Goal: Transaction & Acquisition: Book appointment/travel/reservation

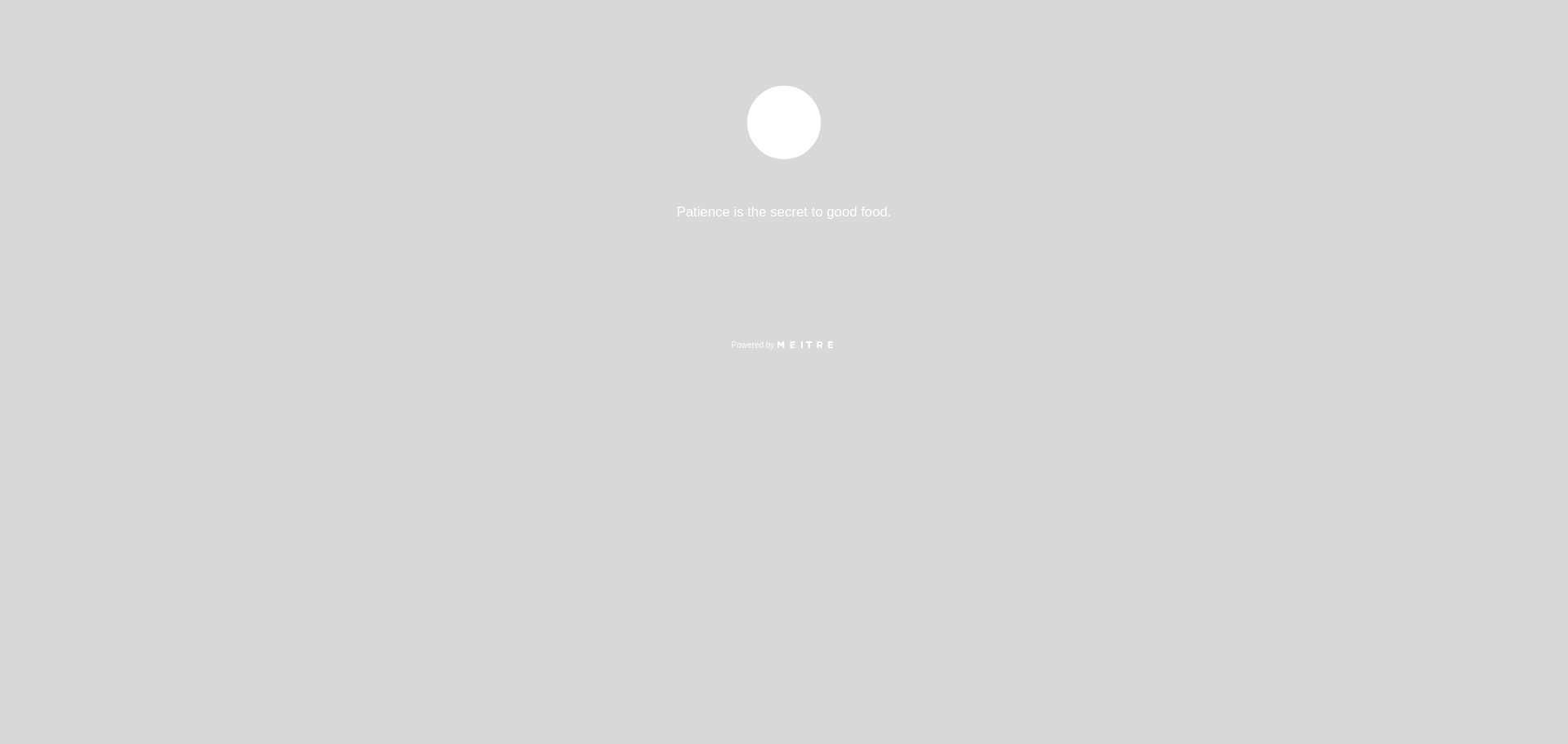
select select "pt"
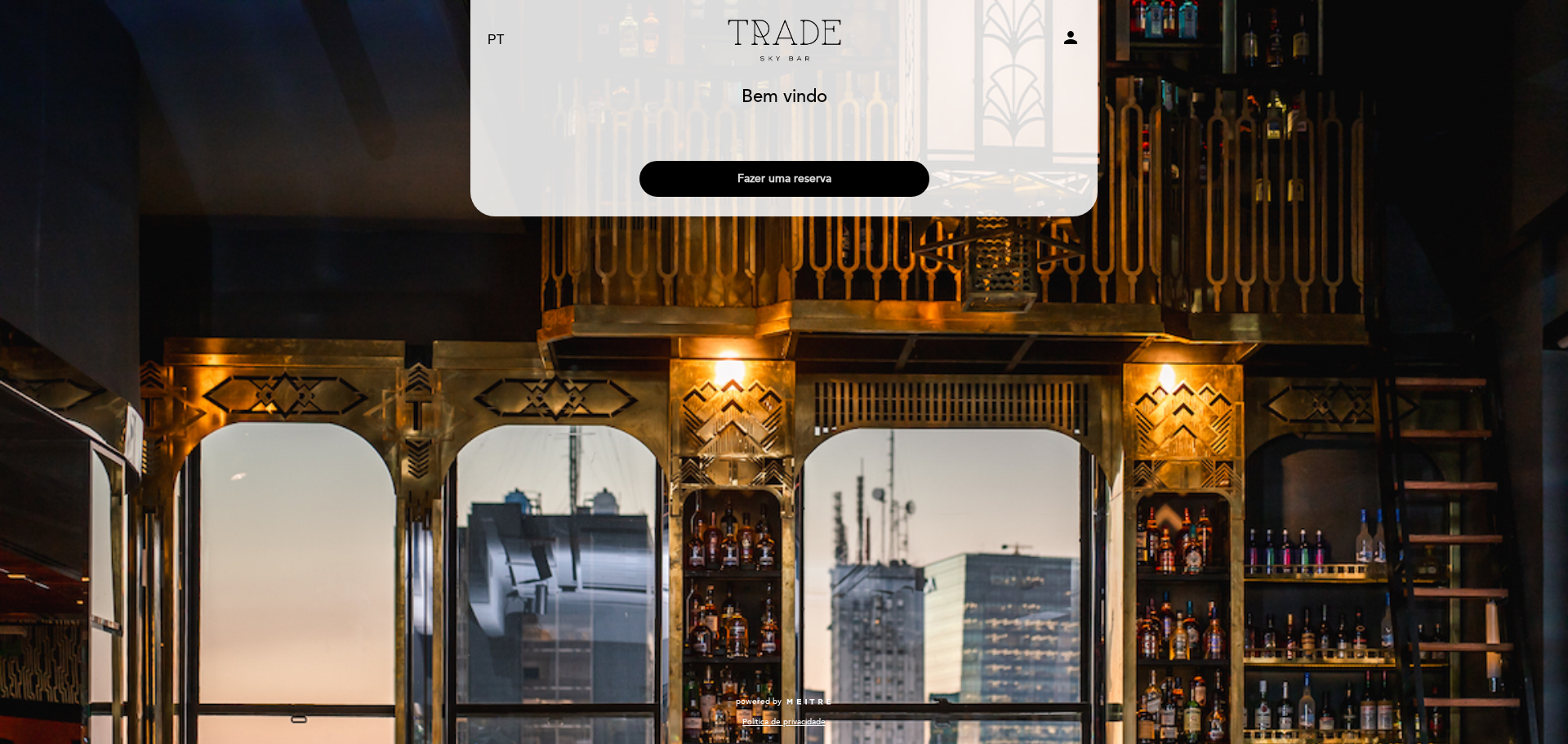
click at [805, 177] on button "Fazer uma reserva" at bounding box center [784, 179] width 290 height 36
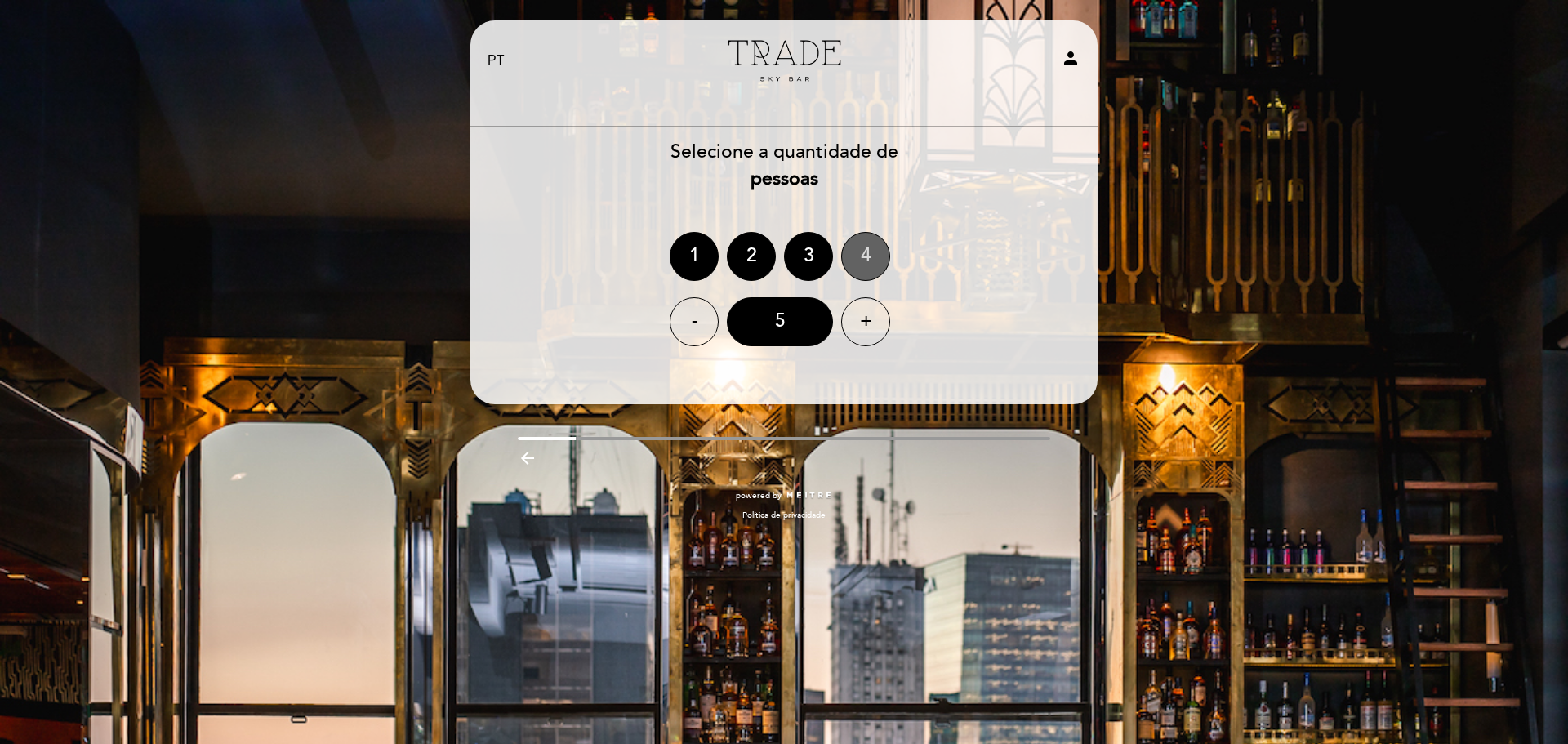
click at [867, 255] on div "4" at bounding box center [865, 256] width 49 height 49
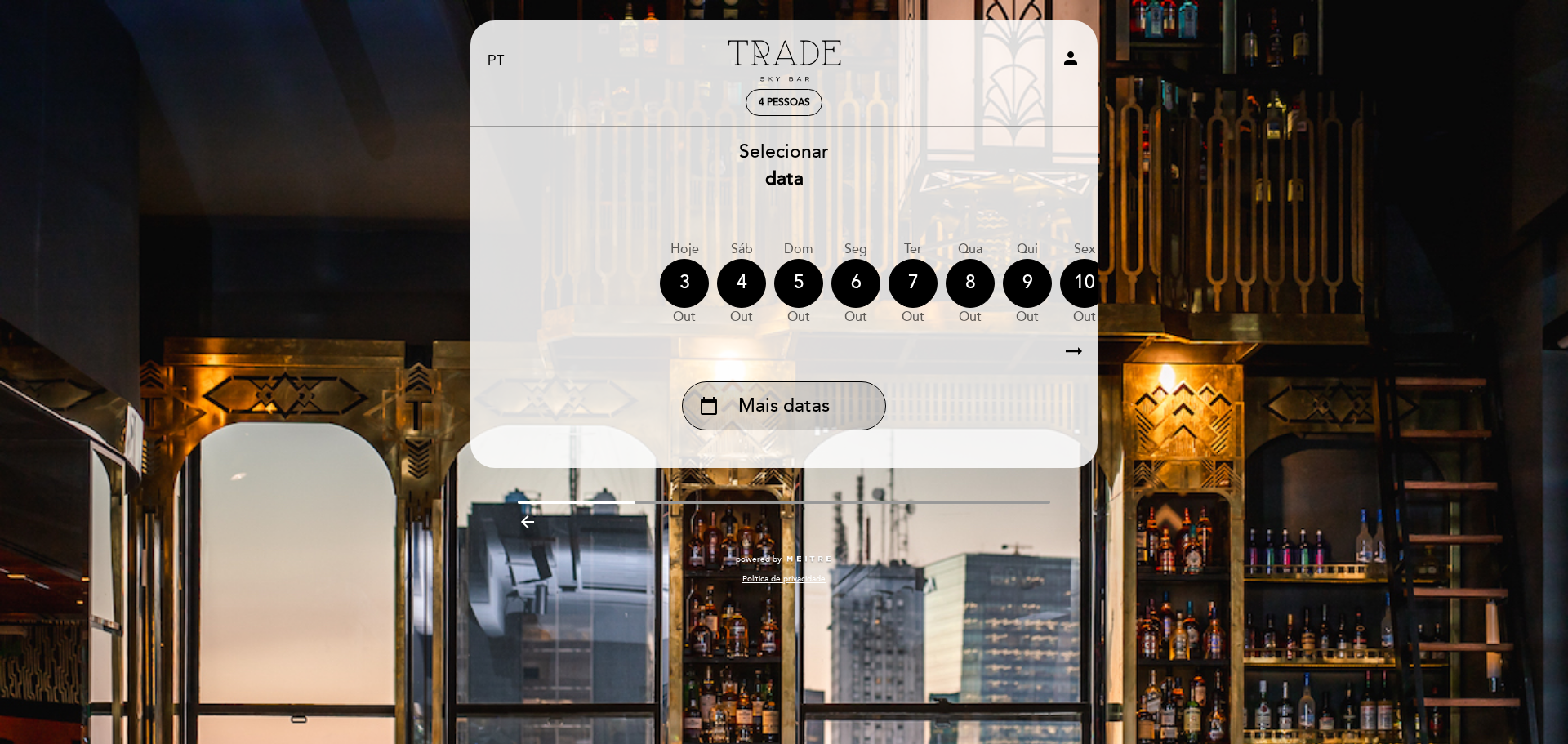
click at [754, 408] on span "Mais datas" at bounding box center [784, 406] width 92 height 27
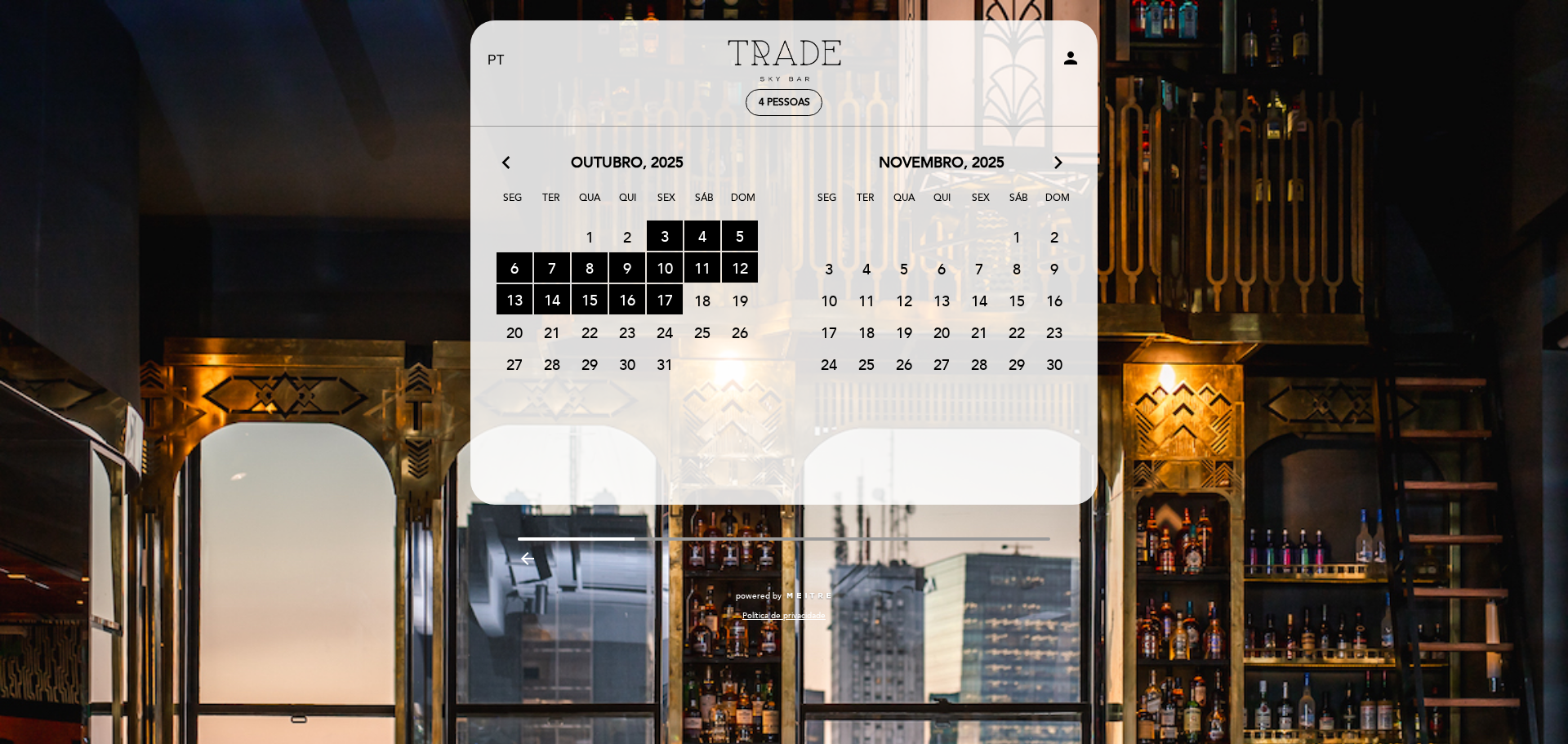
click at [1051, 302] on span "16" at bounding box center [1055, 300] width 36 height 31
click at [1061, 160] on icon "arrow_forward_ios" at bounding box center [1058, 164] width 14 height 21
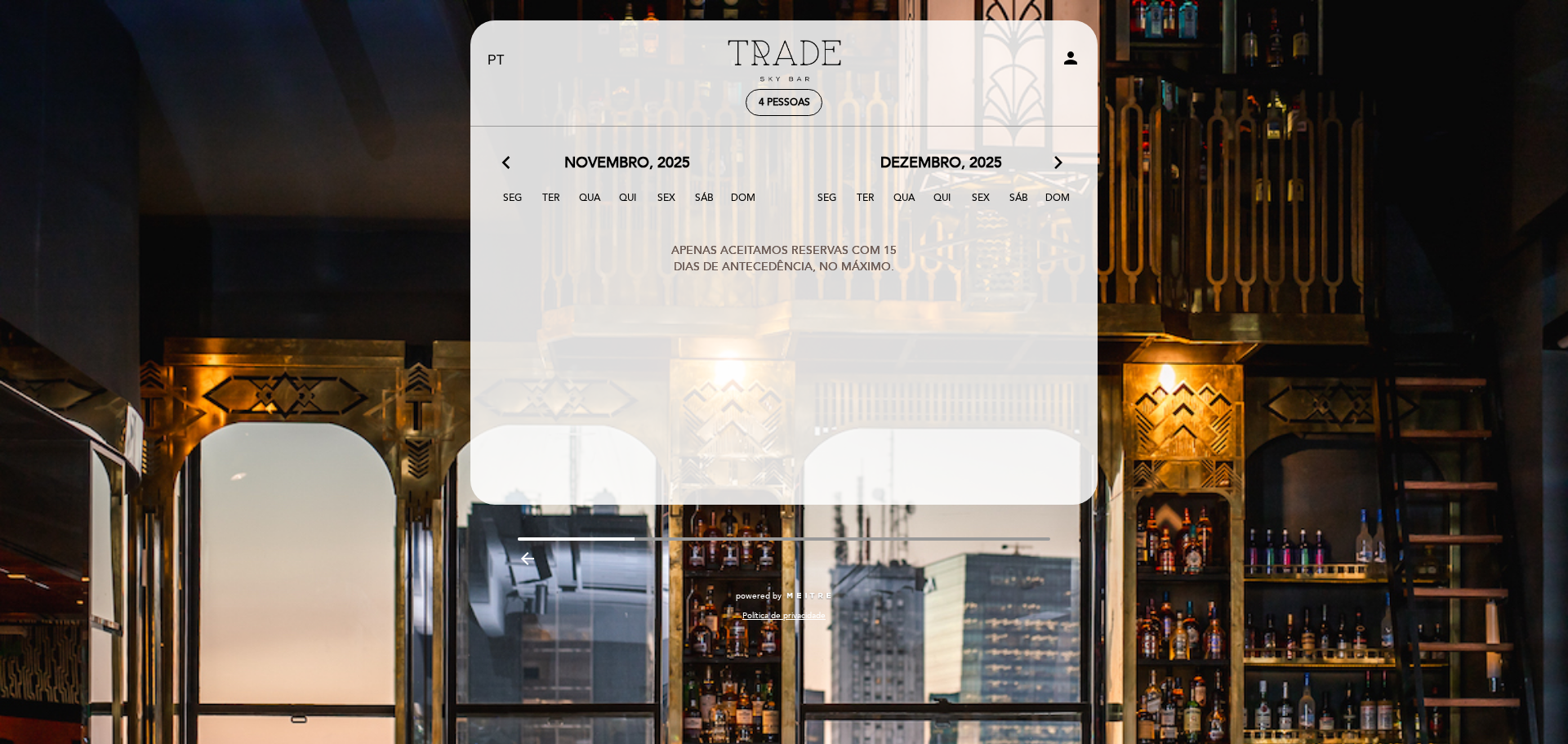
click at [950, 271] on calendar-double "arrow_back_ios [DATE] arrow_forward_ios Seg Ter Qua Qui Sex Sáb Dom 27 28 29 30…" at bounding box center [784, 300] width 629 height 295
